Goal: Navigation & Orientation: Find specific page/section

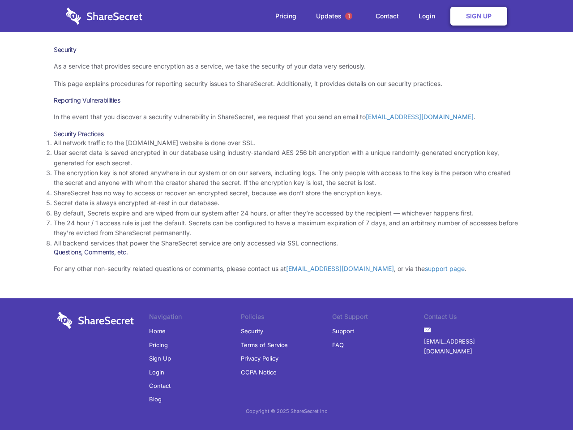
click at [287, 215] on li "By default, Secrets expire and are wiped from our system after 24 hours, or aft…" at bounding box center [287, 213] width 466 height 10
click at [349, 16] on span "1" at bounding box center [348, 16] width 7 height 7
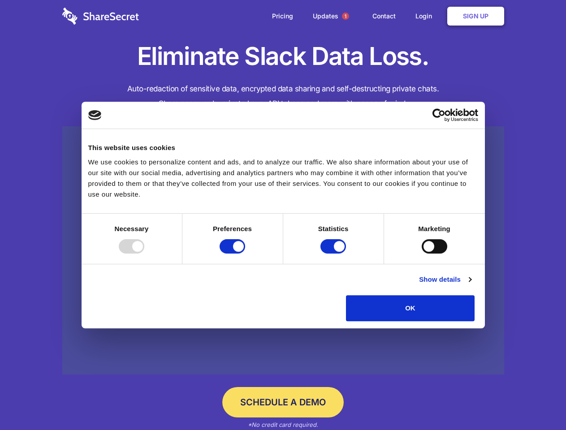
click at [144, 254] on div at bounding box center [132, 246] width 26 height 14
click at [245, 254] on input "Preferences" at bounding box center [233, 246] width 26 height 14
checkbox input "false"
click at [334, 254] on input "Statistics" at bounding box center [333, 246] width 26 height 14
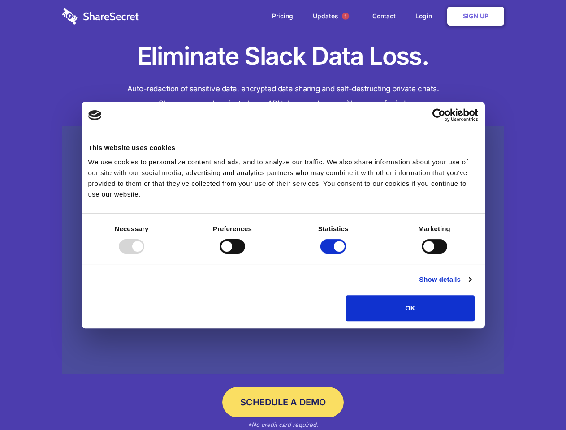
checkbox input "false"
click at [422, 254] on input "Marketing" at bounding box center [435, 246] width 26 height 14
checkbox input "true"
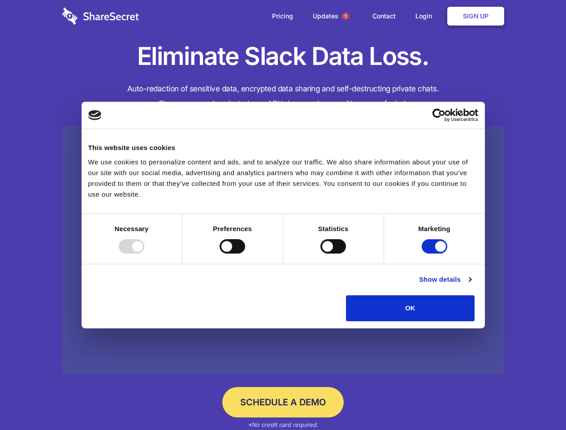
click at [471, 285] on link "Show details" at bounding box center [445, 279] width 52 height 11
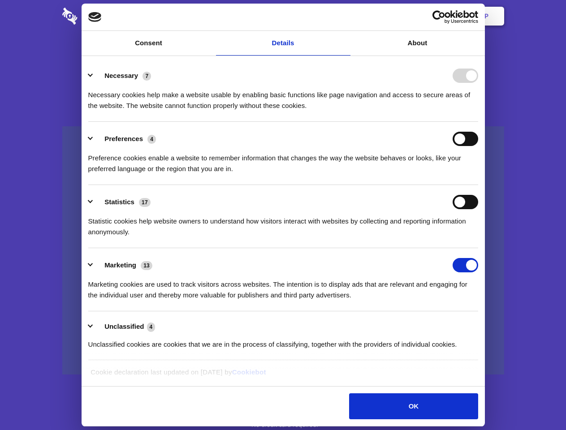
click at [478, 122] on li "Necessary 7 Necessary cookies help make a website usable by enabling basic func…" at bounding box center [283, 90] width 390 height 63
click at [345, 16] on span "1" at bounding box center [345, 16] width 7 height 7
